Goal: Information Seeking & Learning: Check status

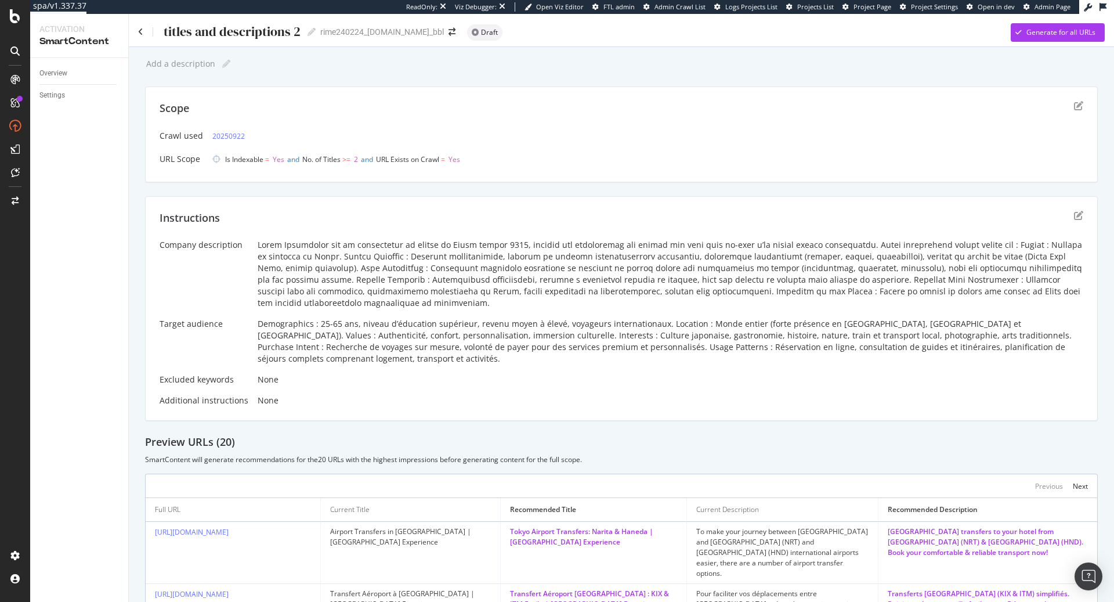
scroll to position [135, 0]
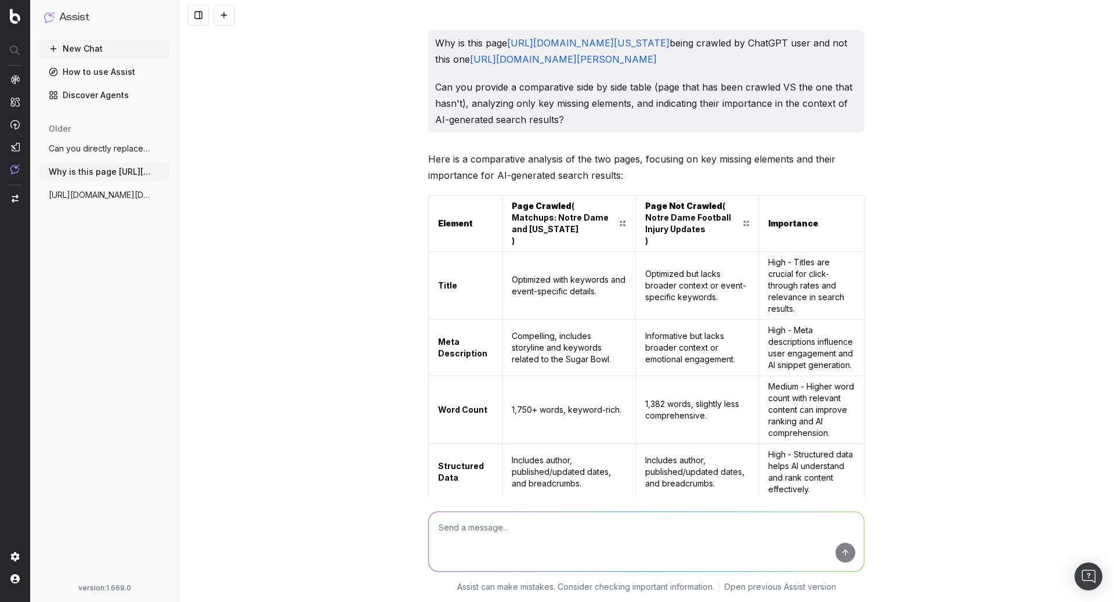
scroll to position [7259, 0]
